Goal: Task Accomplishment & Management: Manage account settings

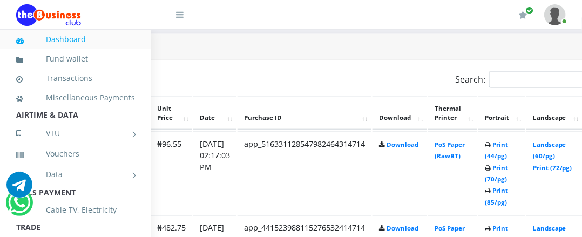
scroll to position [540, 167]
drag, startPoint x: 212, startPoint y: 1, endPoint x: 199, endPoint y: 3, distance: 12.6
click at [199, 3] on div at bounding box center [110, 14] width 189 height 29
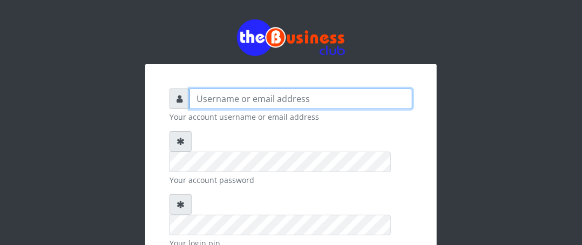
type input "Boboyen"
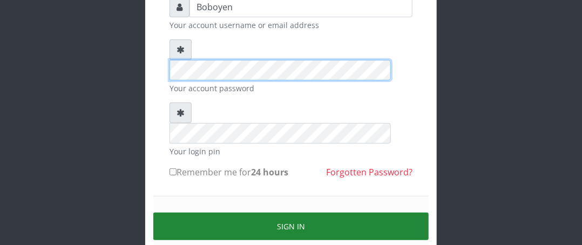
scroll to position [126, 0]
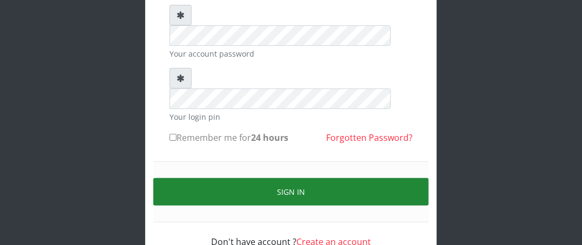
click at [263, 178] on button "Sign in" at bounding box center [290, 192] width 275 height 28
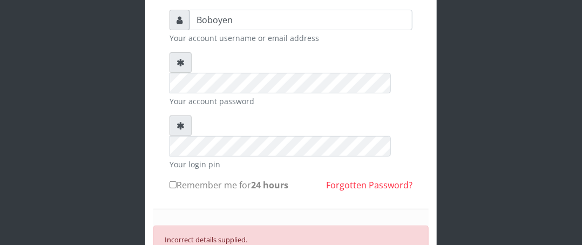
scroll to position [72, 0]
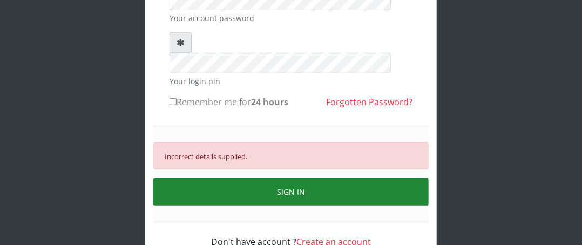
click at [287, 178] on button "SIGN IN" at bounding box center [290, 192] width 275 height 28
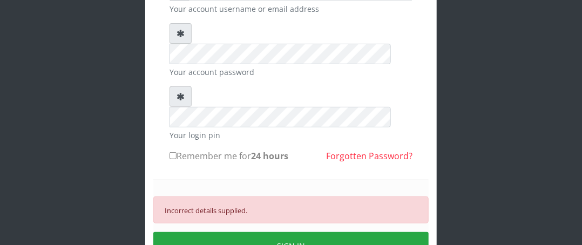
scroll to position [0, 0]
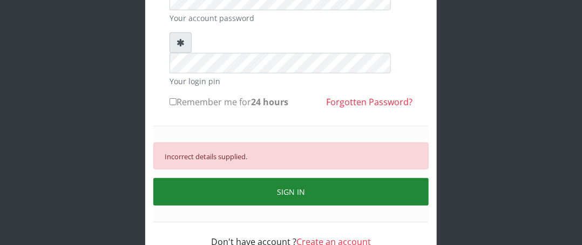
click at [272, 178] on button "SIGN IN" at bounding box center [290, 192] width 275 height 28
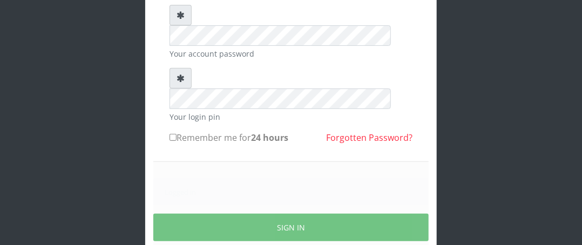
scroll to position [162, 0]
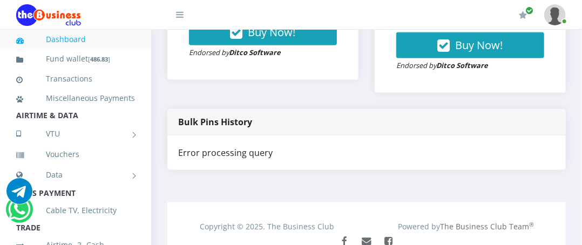
scroll to position [444, 0]
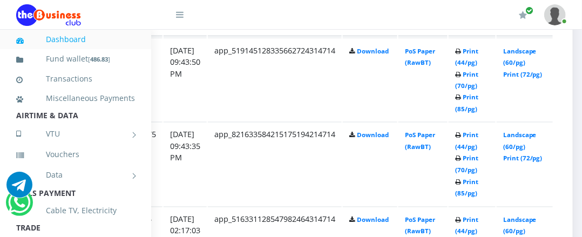
scroll to position [633, 206]
